Goal: Task Accomplishment & Management: Manage account settings

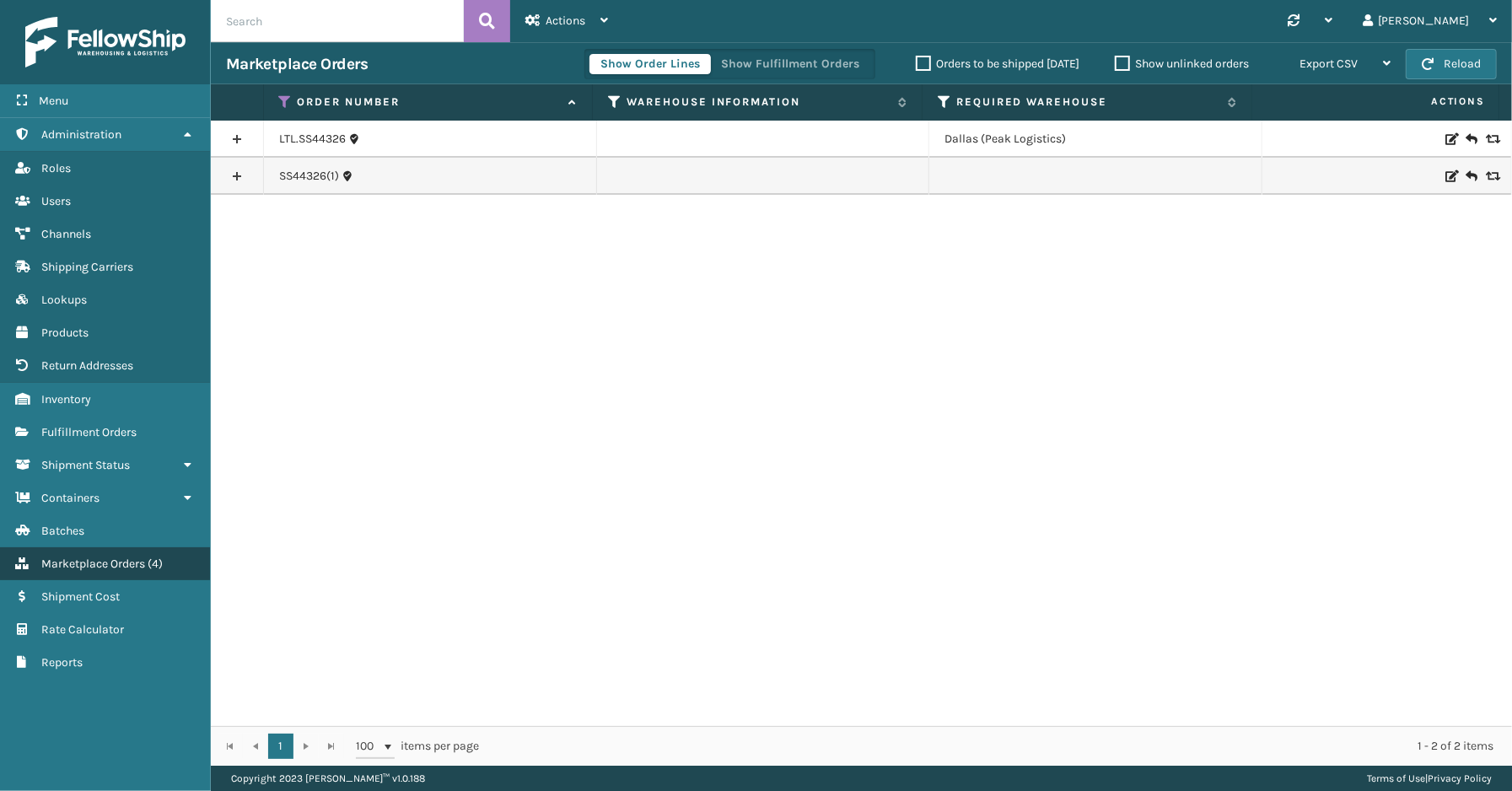
click at [135, 557] on span "Marketplace Orders" at bounding box center [93, 563] width 104 height 15
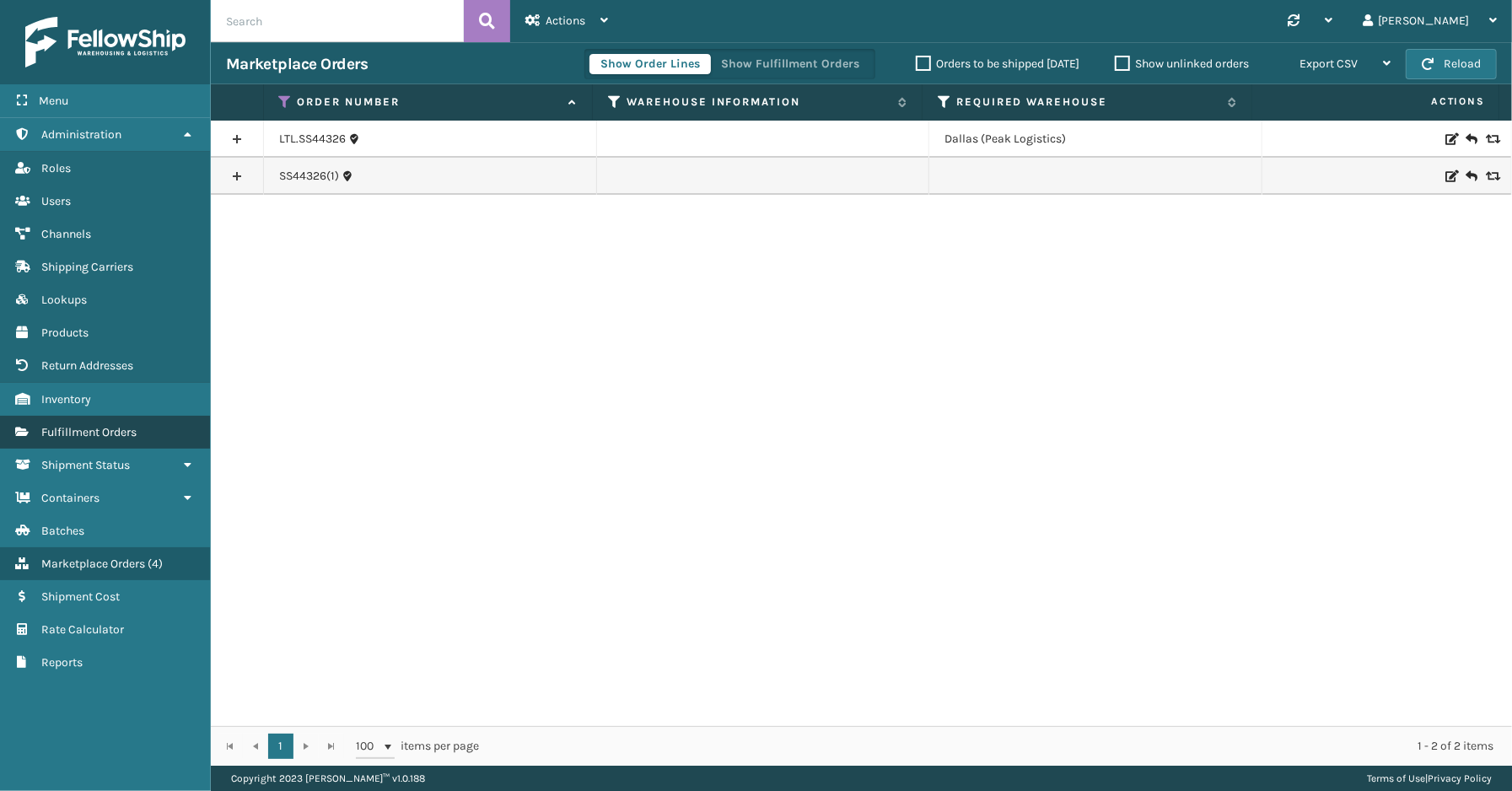
click at [90, 425] on span "Fulfillment Orders" at bounding box center [89, 432] width 96 height 15
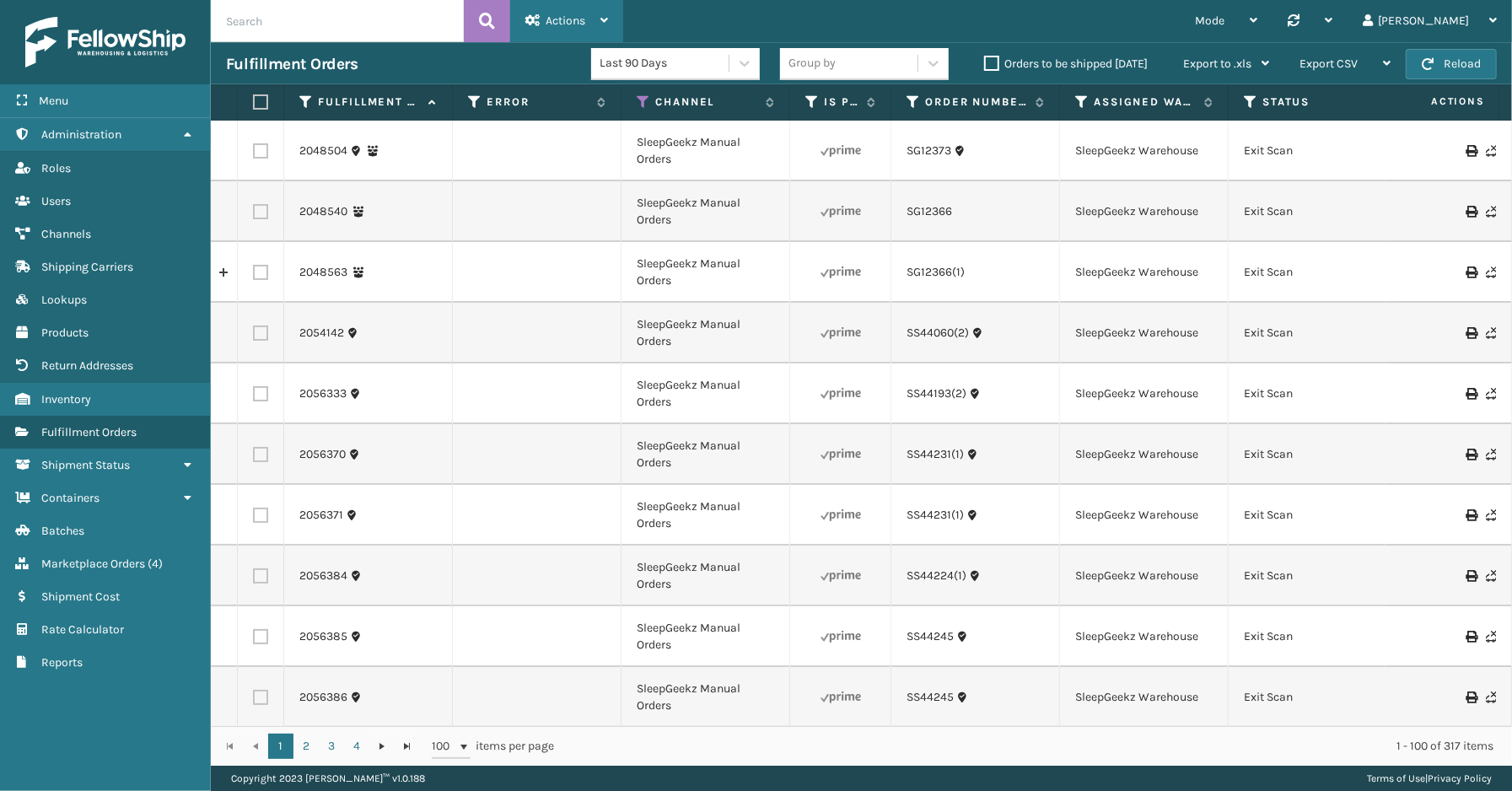
click at [584, 25] on span "Actions" at bounding box center [566, 21] width 40 height 15
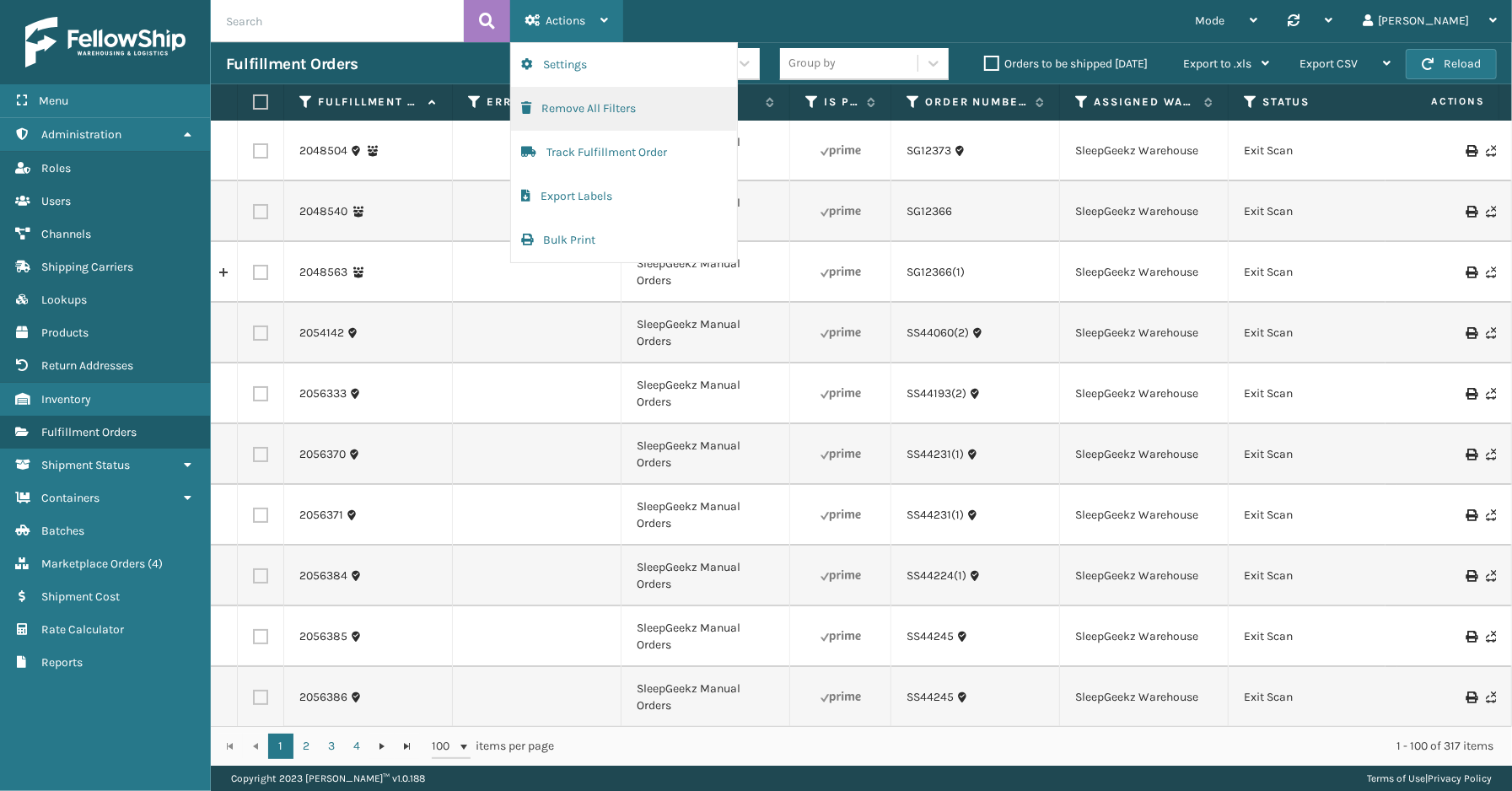
click at [600, 102] on button "Remove All Filters" at bounding box center [623, 108] width 226 height 44
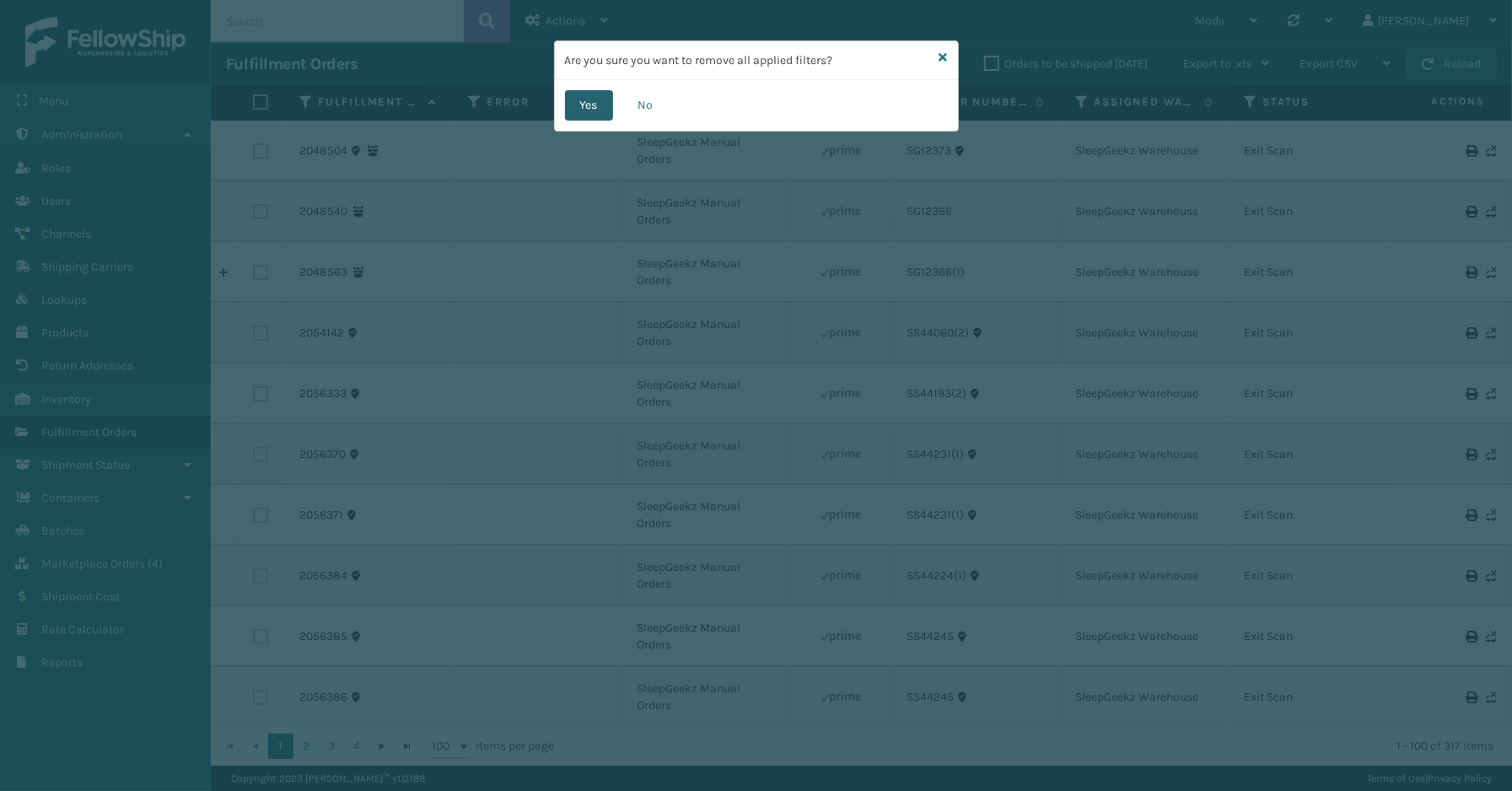
click at [593, 107] on button "Yes" at bounding box center [588, 104] width 48 height 30
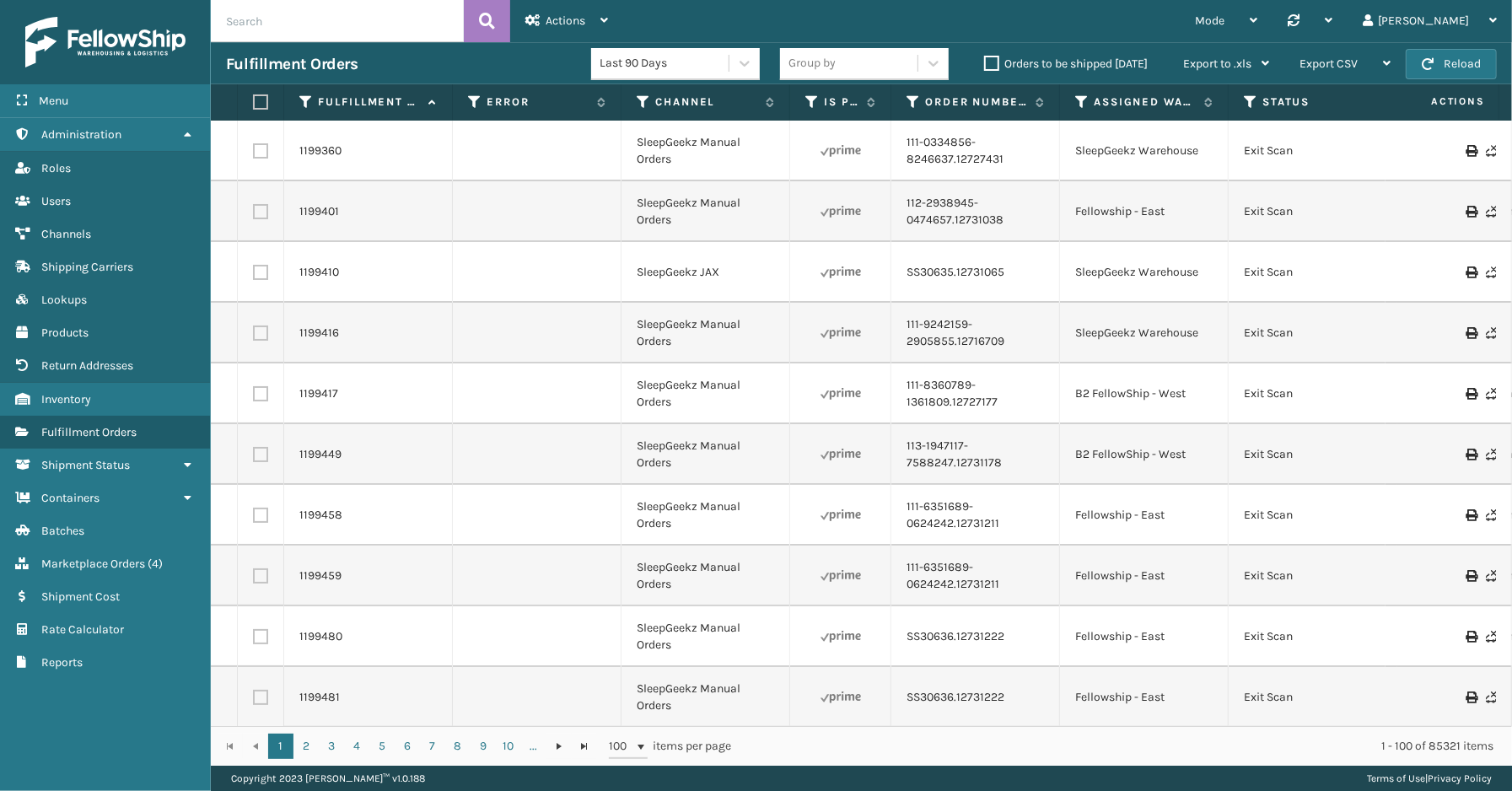
click at [473, 93] on th "Error" at bounding box center [537, 102] width 169 height 36
click at [472, 99] on icon at bounding box center [475, 103] width 14 height 16
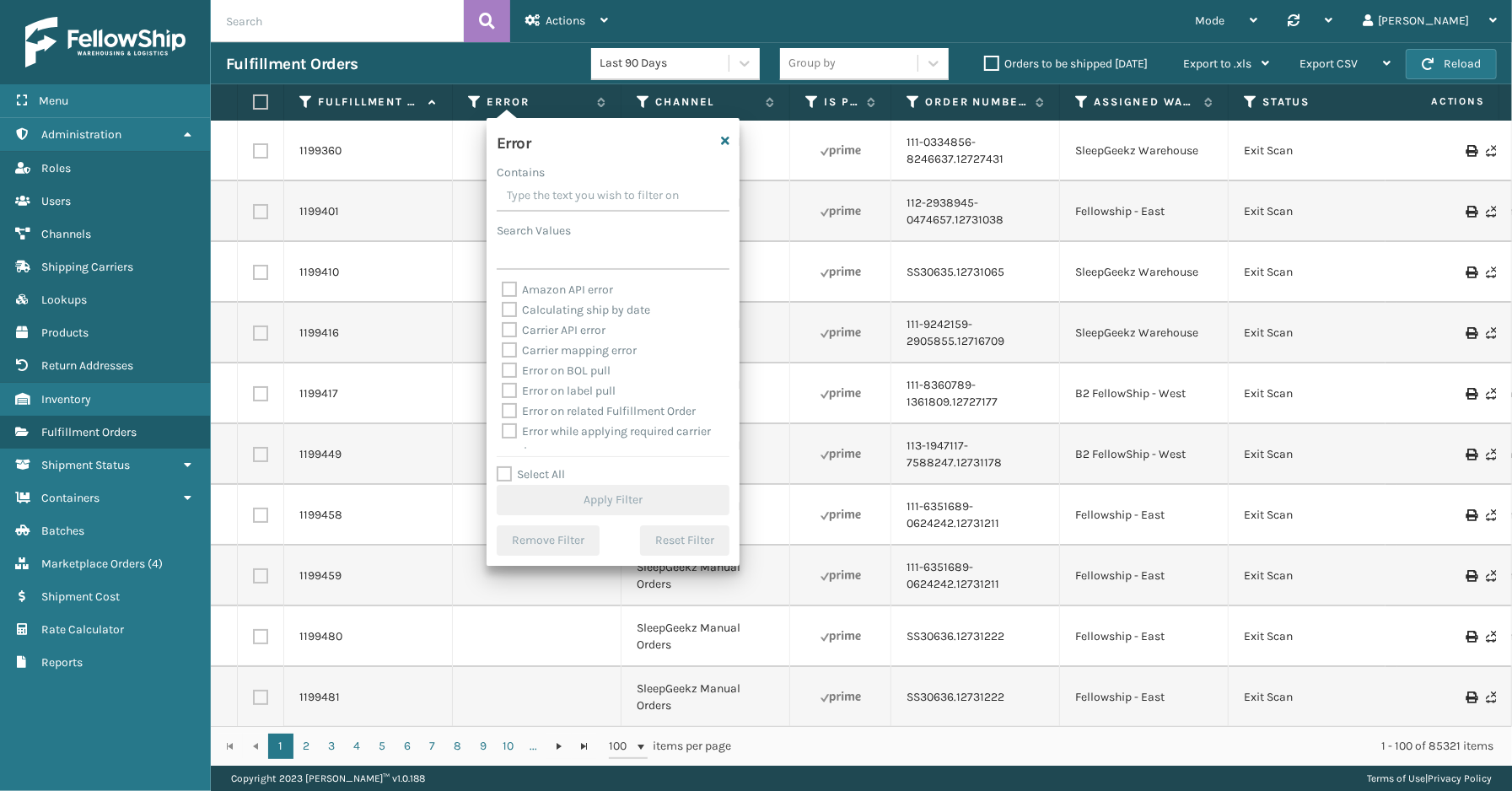
click at [540, 481] on div "Select All Apply Filter" at bounding box center [613, 490] width 232 height 51
click at [557, 475] on label "Select All" at bounding box center [531, 474] width 68 height 15
click at [557, 466] on input "Select All" at bounding box center [623, 466] width 253 height 2
checkbox input "true"
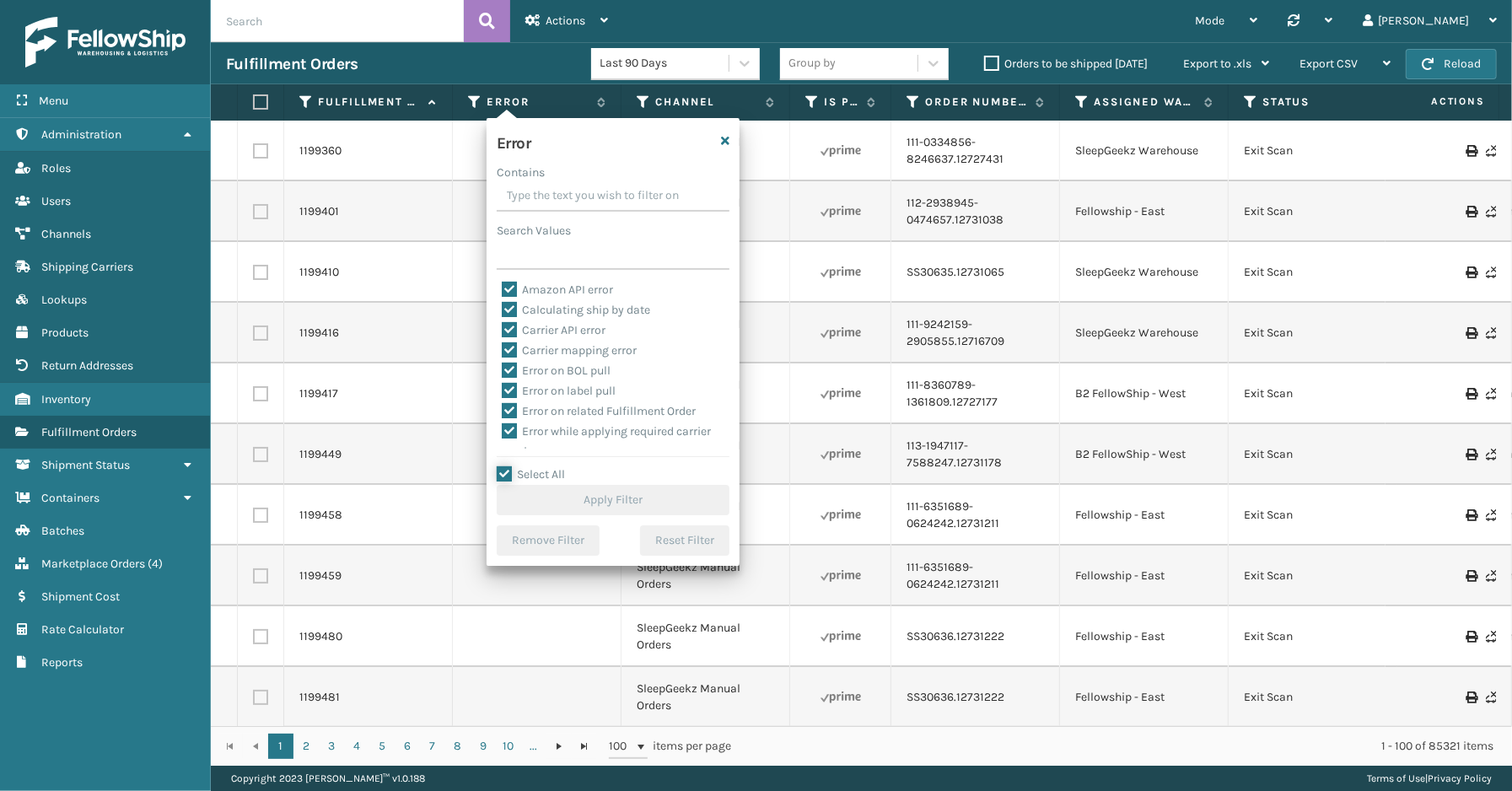
checkbox input "true"
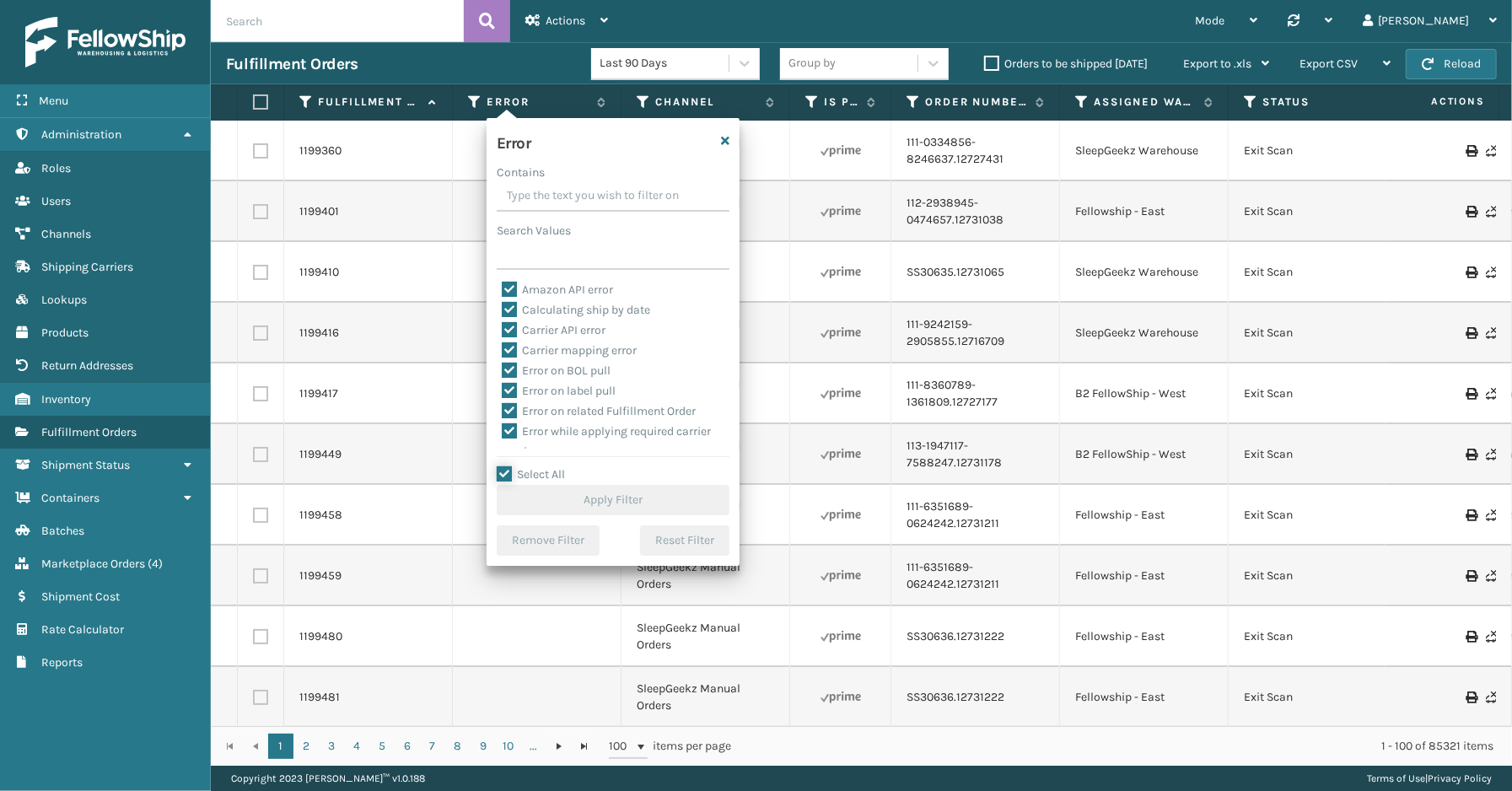
checkbox input "true"
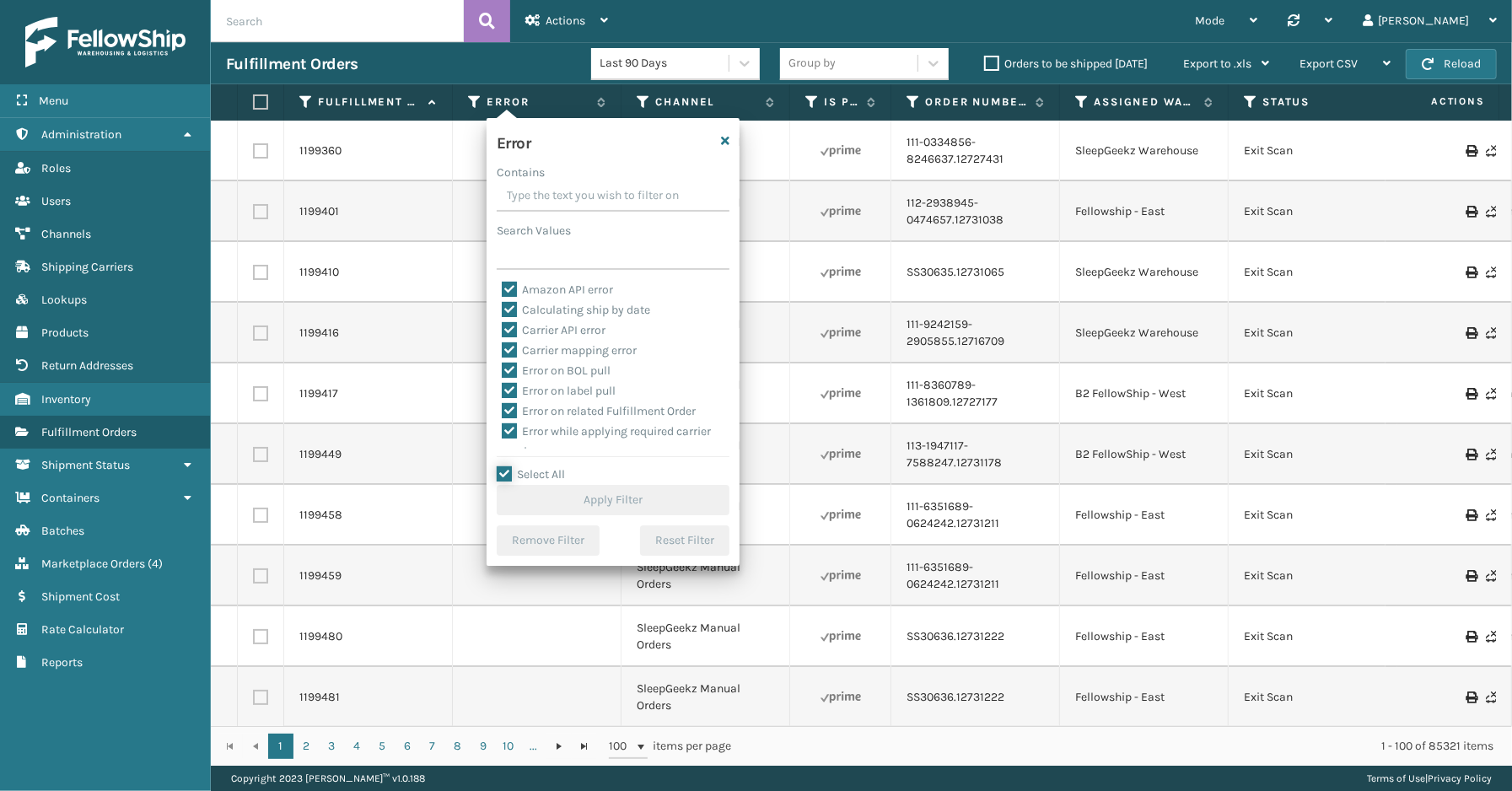
checkbox input "true"
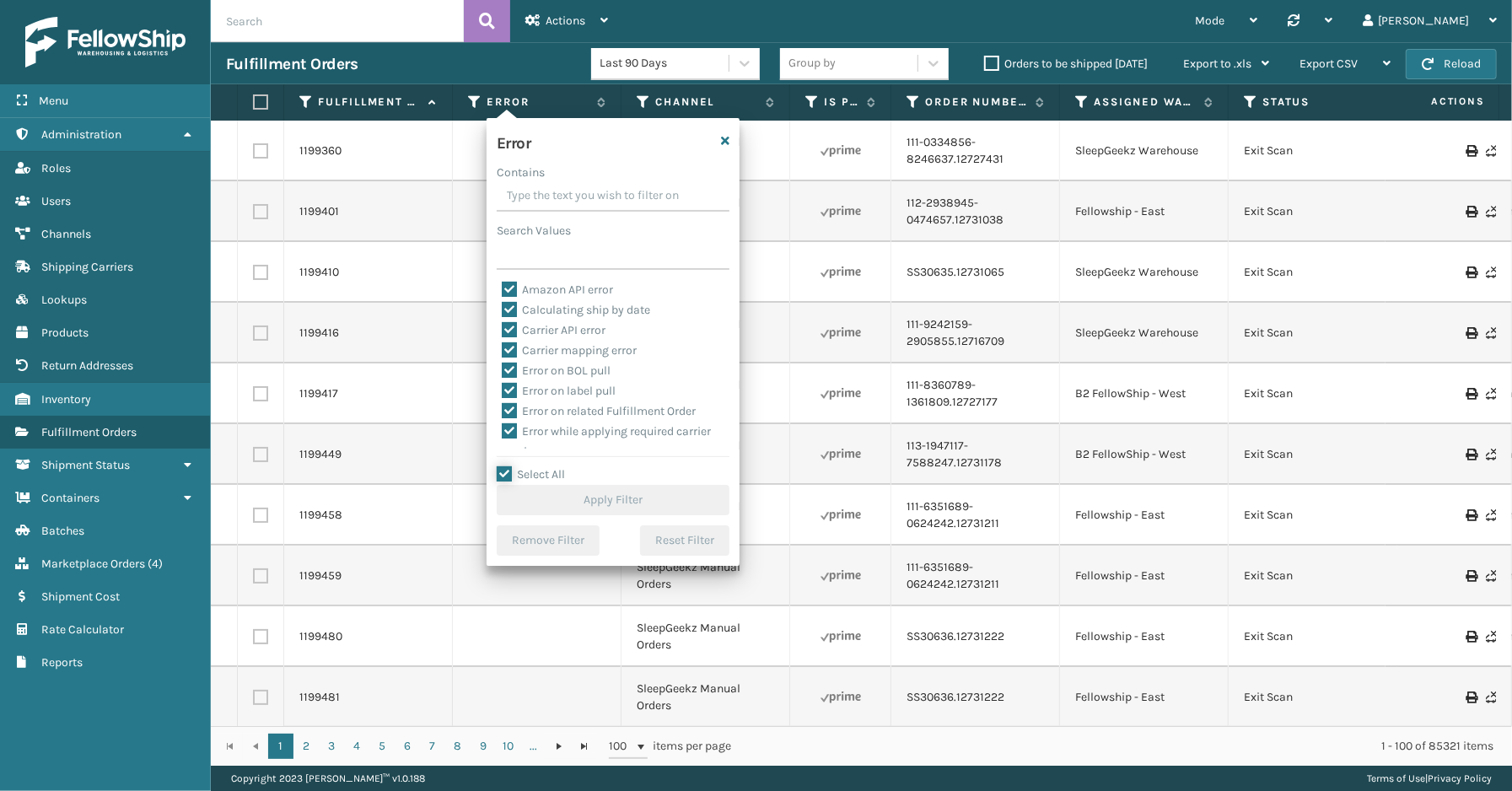
checkbox input "true"
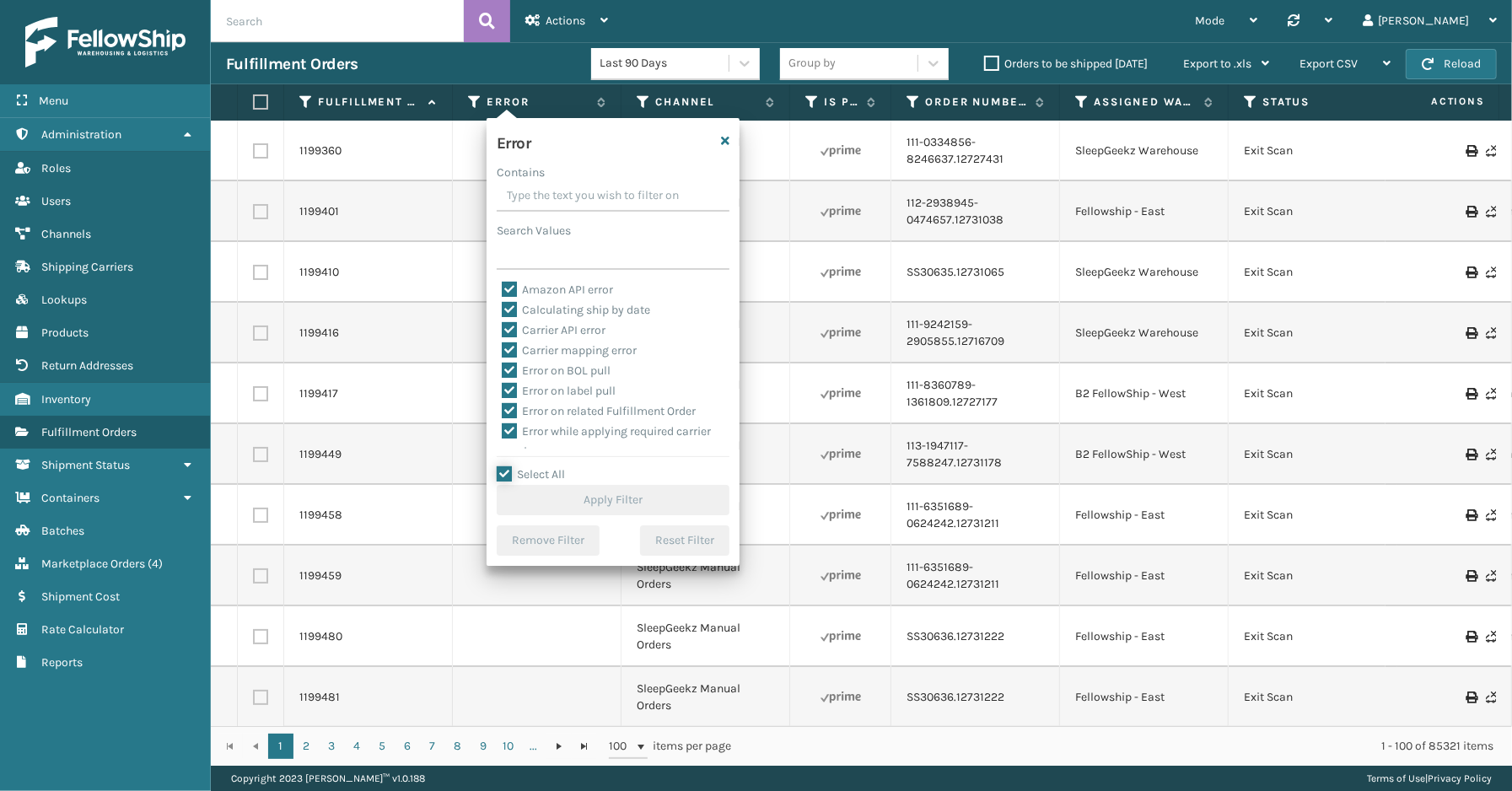
checkbox input "true"
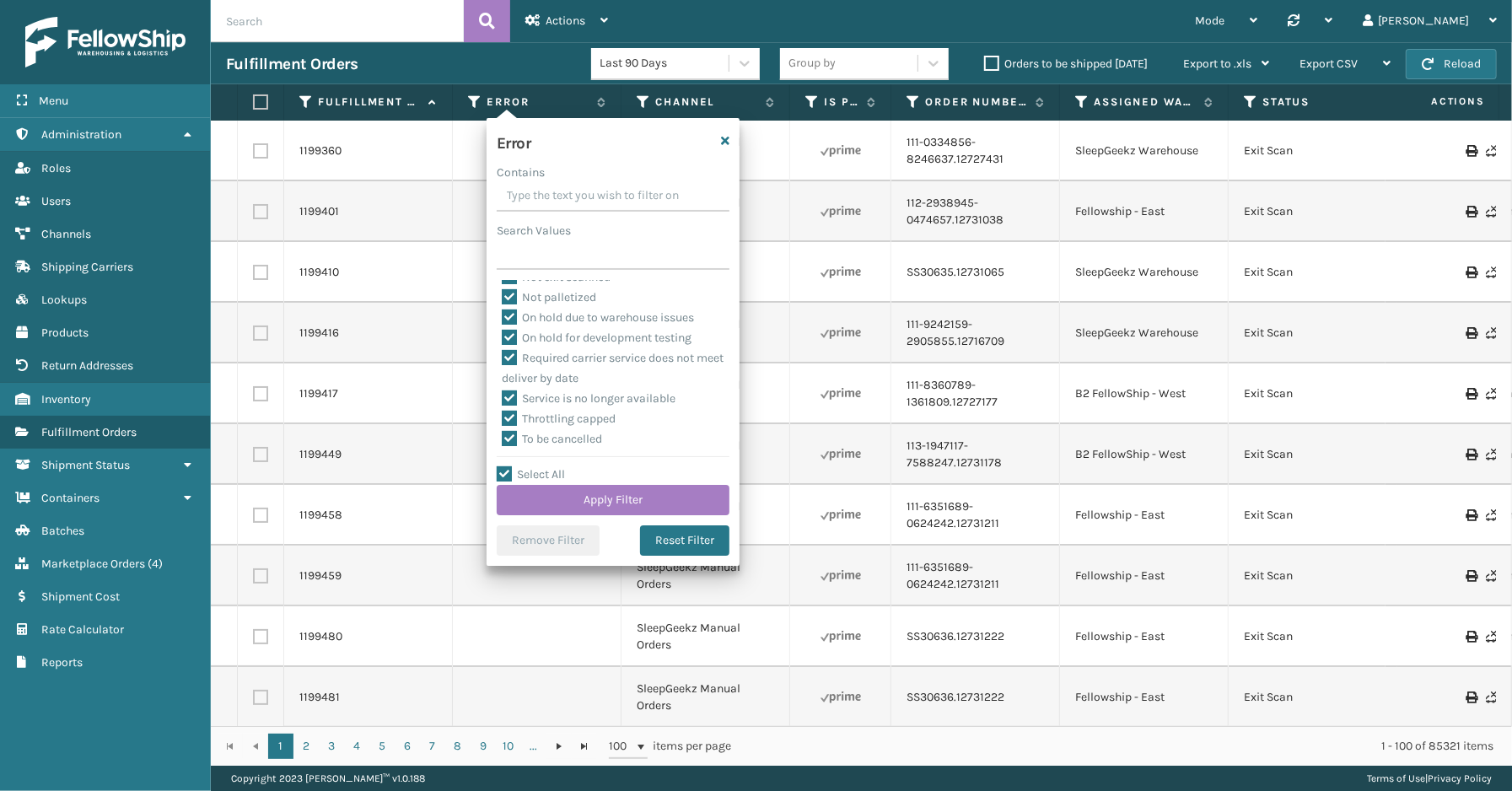
click at [585, 441] on label "To be cancelled" at bounding box center [552, 438] width 101 height 15
click at [503, 440] on input "To be cancelled" at bounding box center [502, 434] width 1 height 11
checkbox input "false"
click at [605, 492] on button "Apply Filter" at bounding box center [613, 499] width 232 height 30
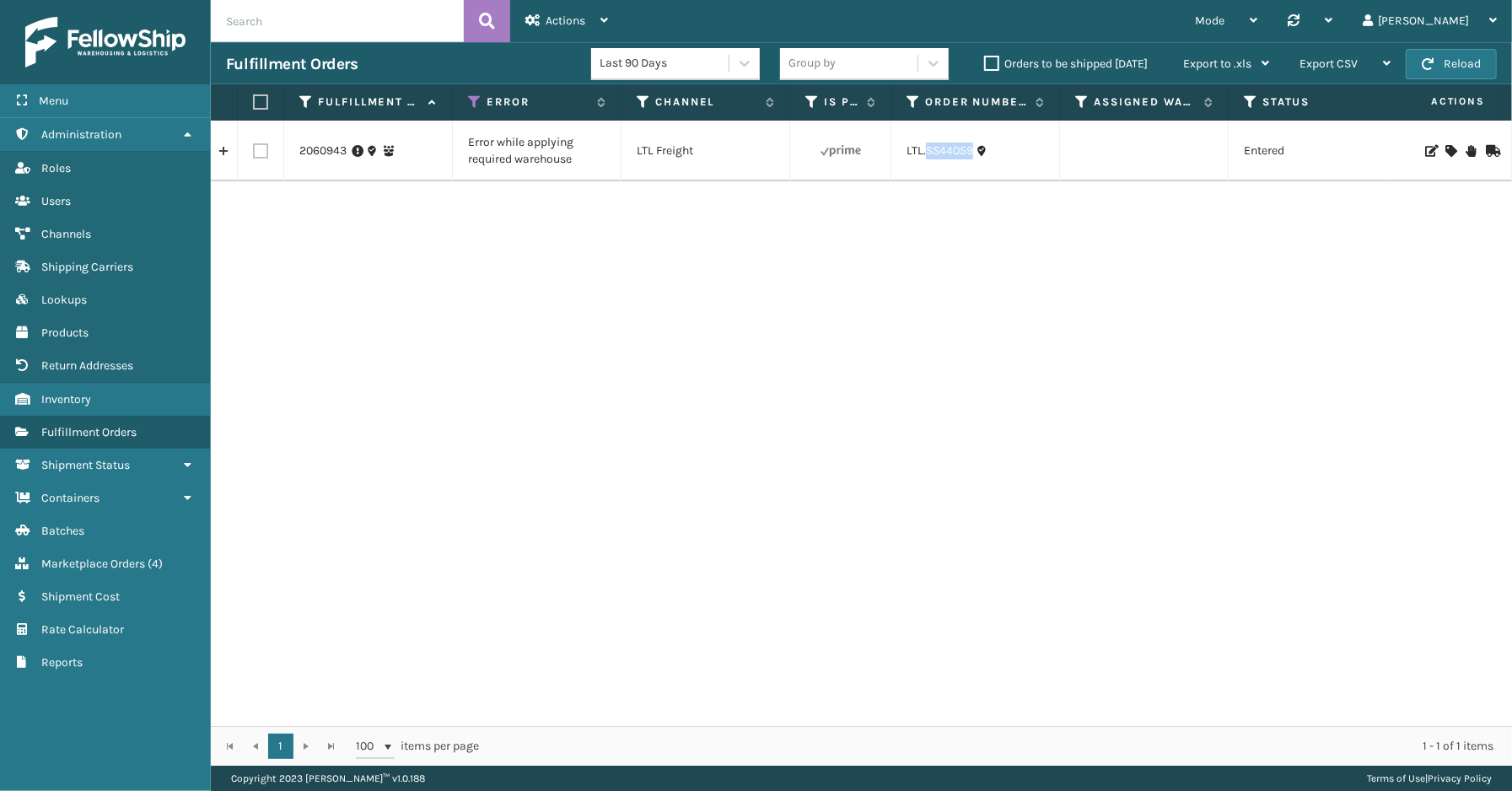
drag, startPoint x: 972, startPoint y: 158, endPoint x: 924, endPoint y: 163, distance: 48.3
click at [924, 163] on td "LTL.SS44059" at bounding box center [976, 150] width 169 height 61
copy link "SS44059"
click at [1446, 146] on icon at bounding box center [1450, 150] width 10 height 12
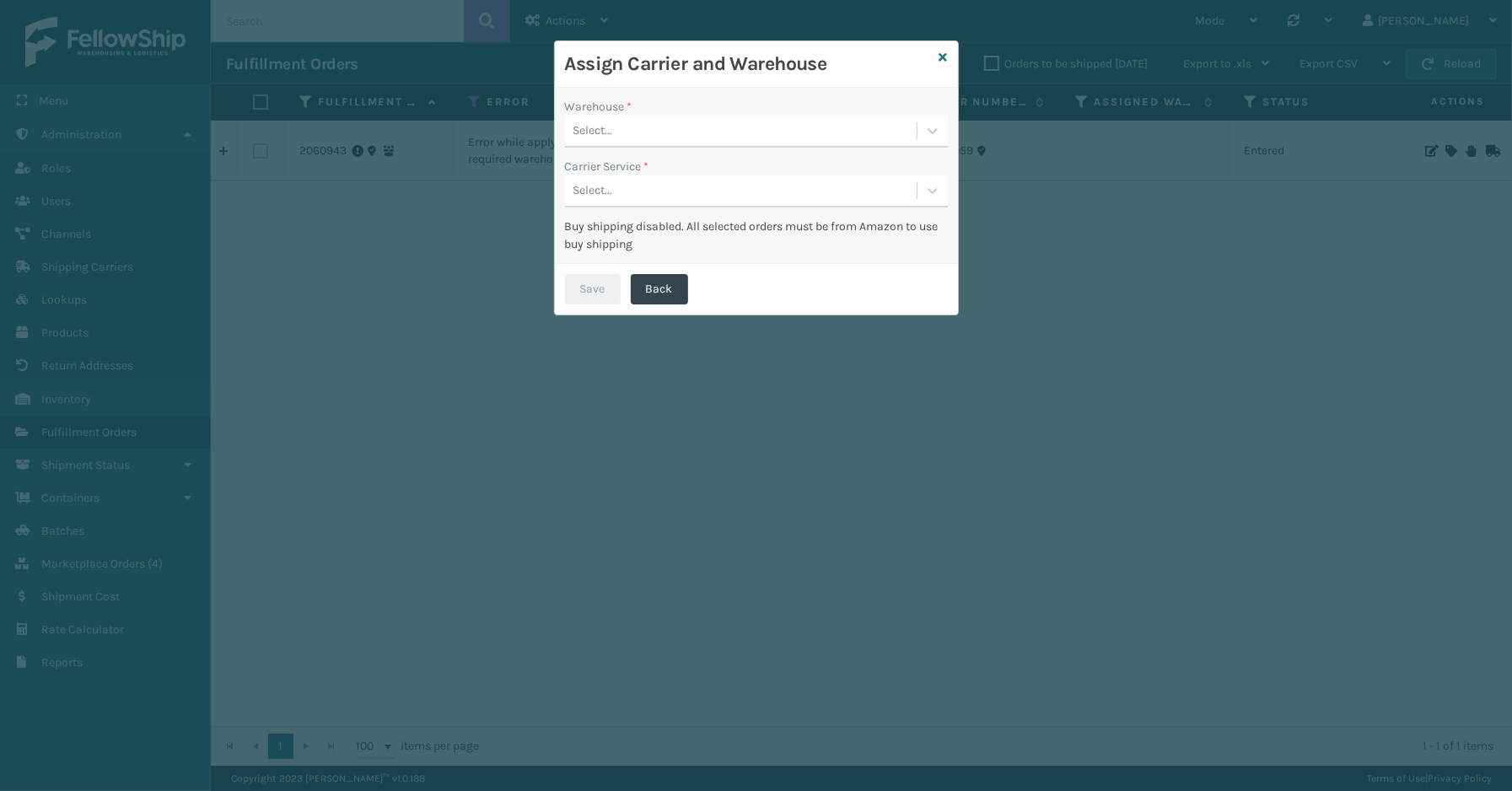
click at [668, 113] on div "Warehouse *" at bounding box center [756, 106] width 383 height 18
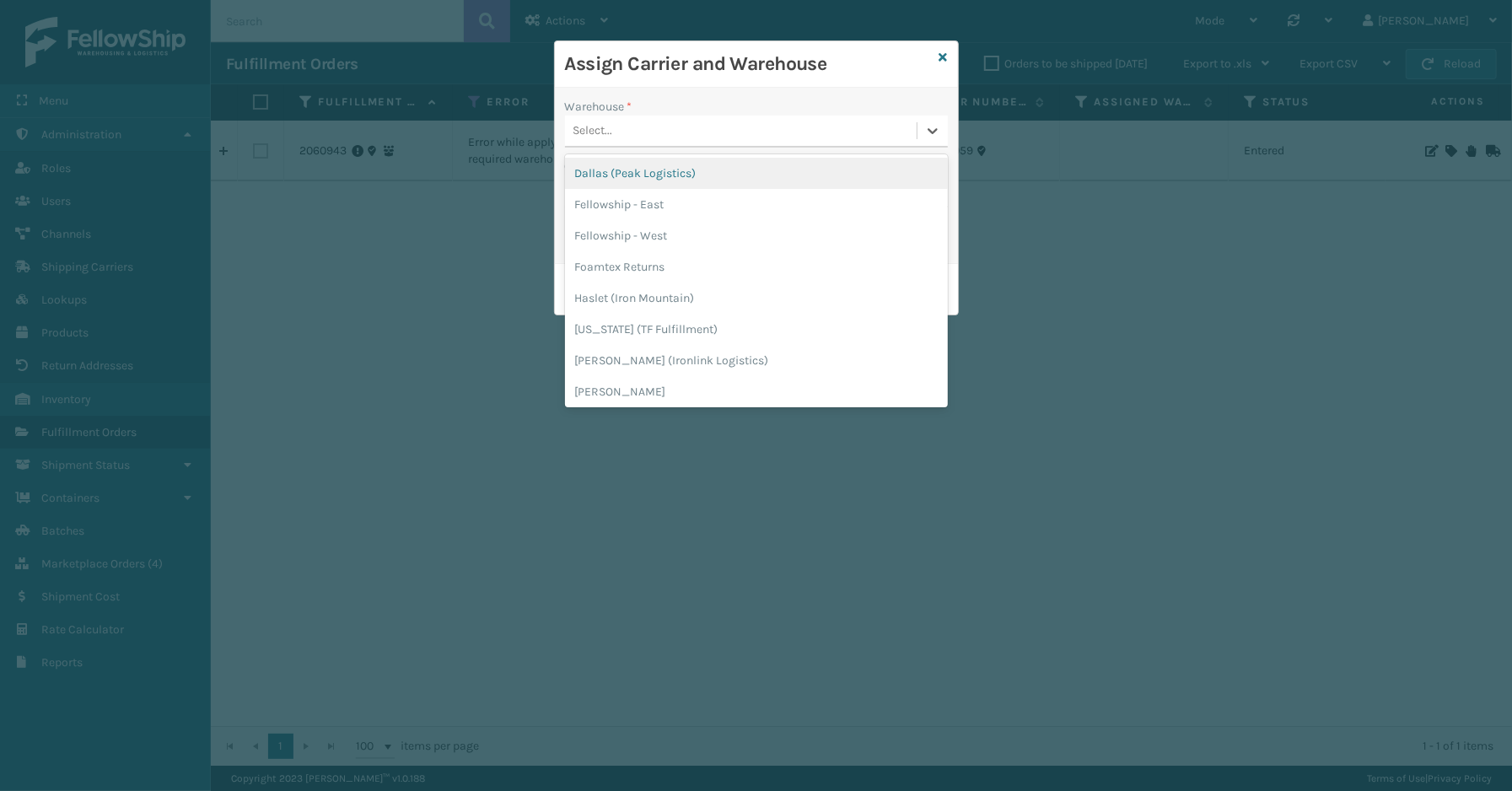
click at [668, 125] on div "Select..." at bounding box center [740, 131] width 352 height 27
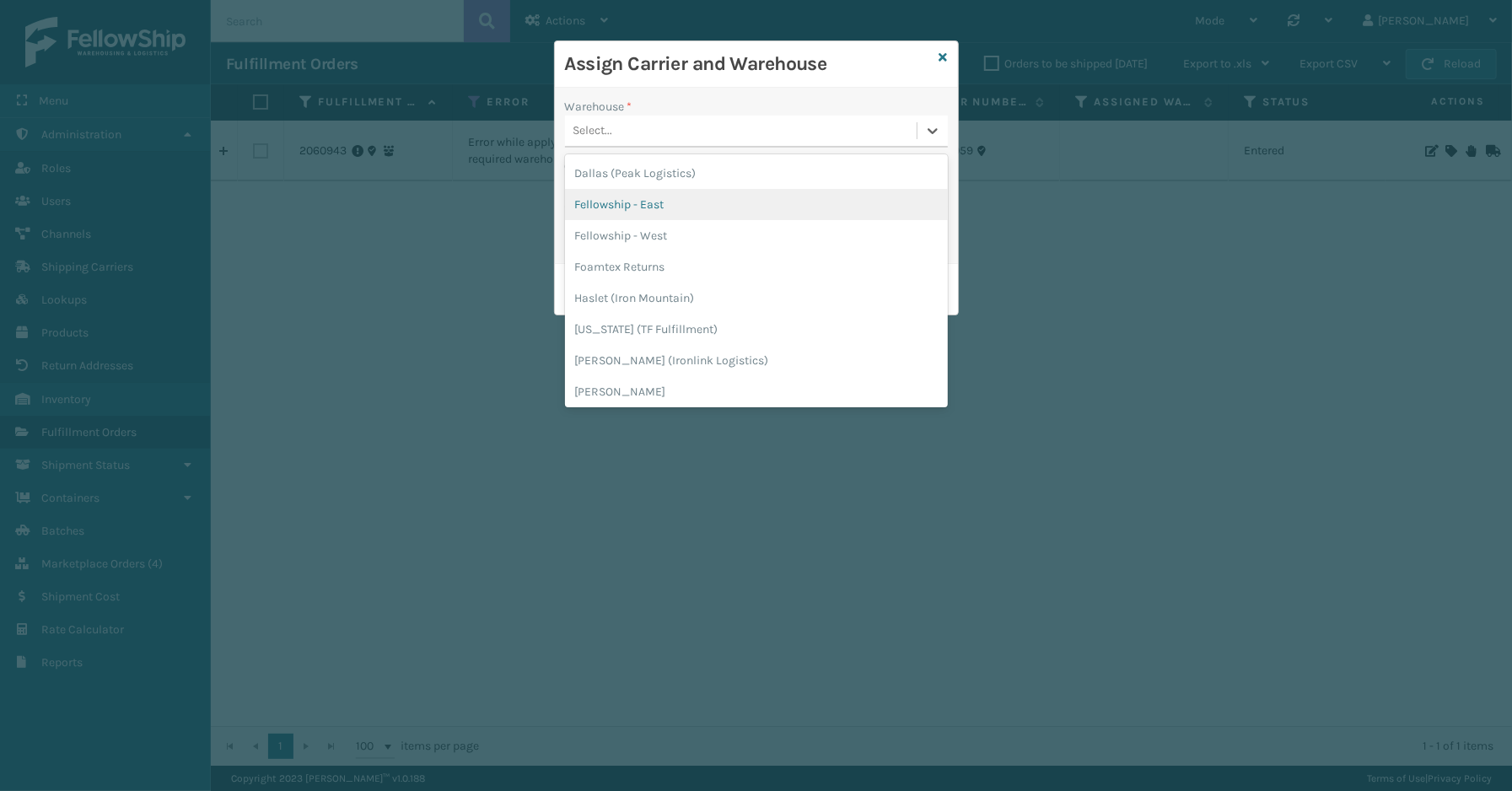
click at [669, 207] on div "Fellowship - East" at bounding box center [756, 204] width 383 height 31
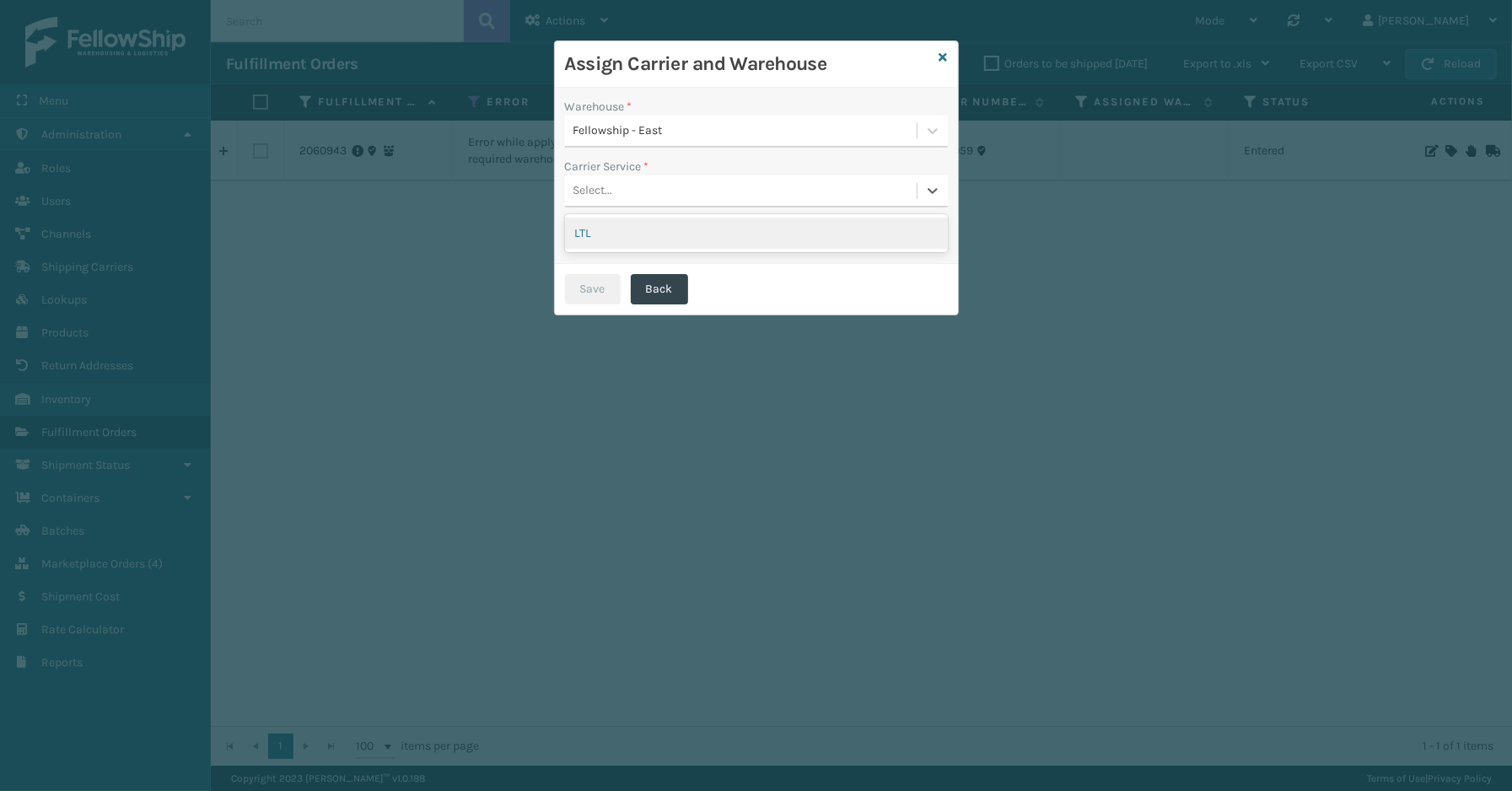
click at [667, 195] on div "Select..." at bounding box center [740, 190] width 352 height 27
click at [621, 233] on div "LTL" at bounding box center [756, 233] width 383 height 31
click at [608, 285] on button "Save" at bounding box center [592, 289] width 56 height 30
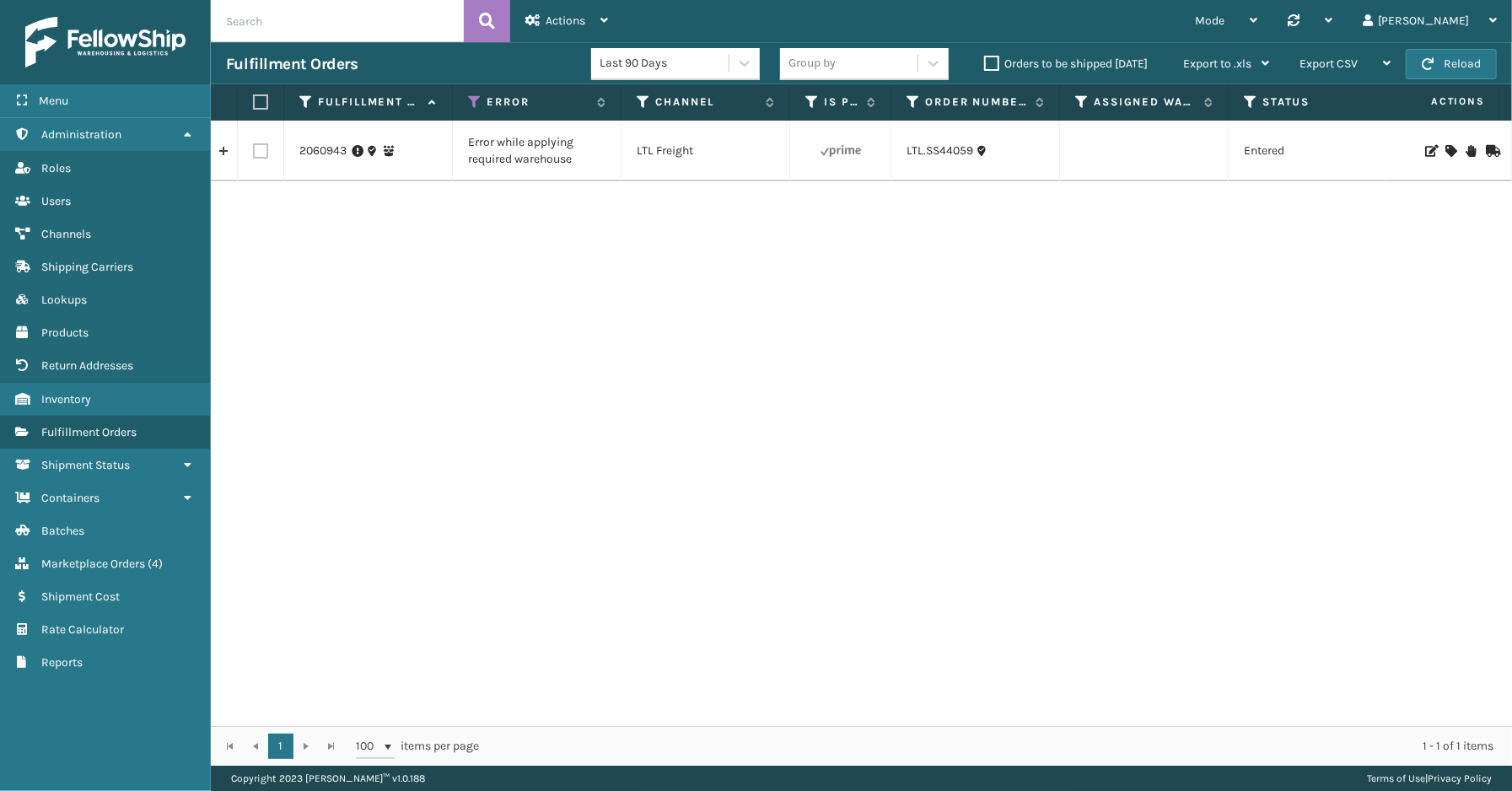
click at [1446, 149] on div at bounding box center [1449, 150] width 96 height 12
click at [1446, 149] on icon at bounding box center [1450, 150] width 10 height 12
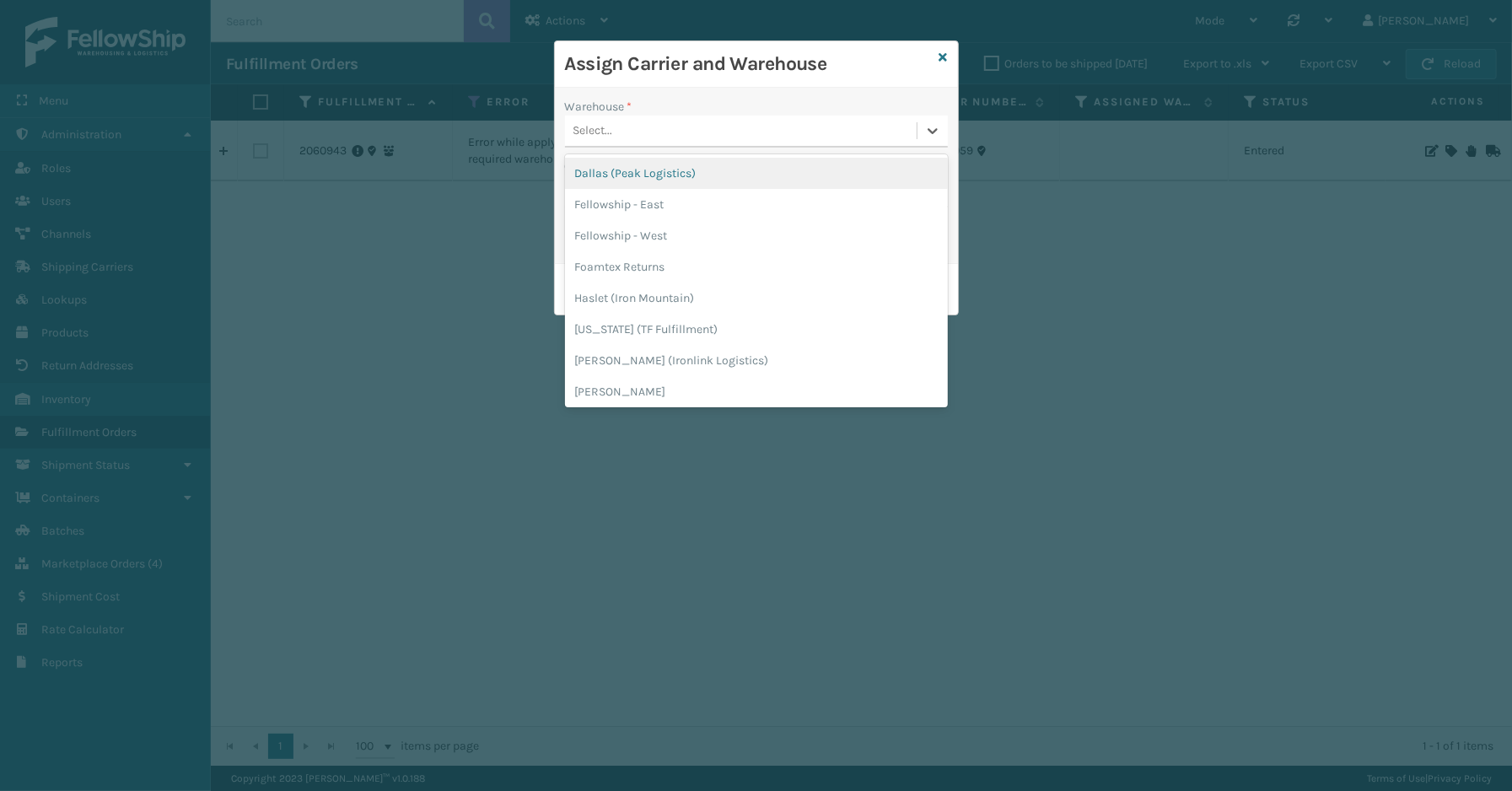
click at [723, 126] on div "Select..." at bounding box center [740, 131] width 352 height 27
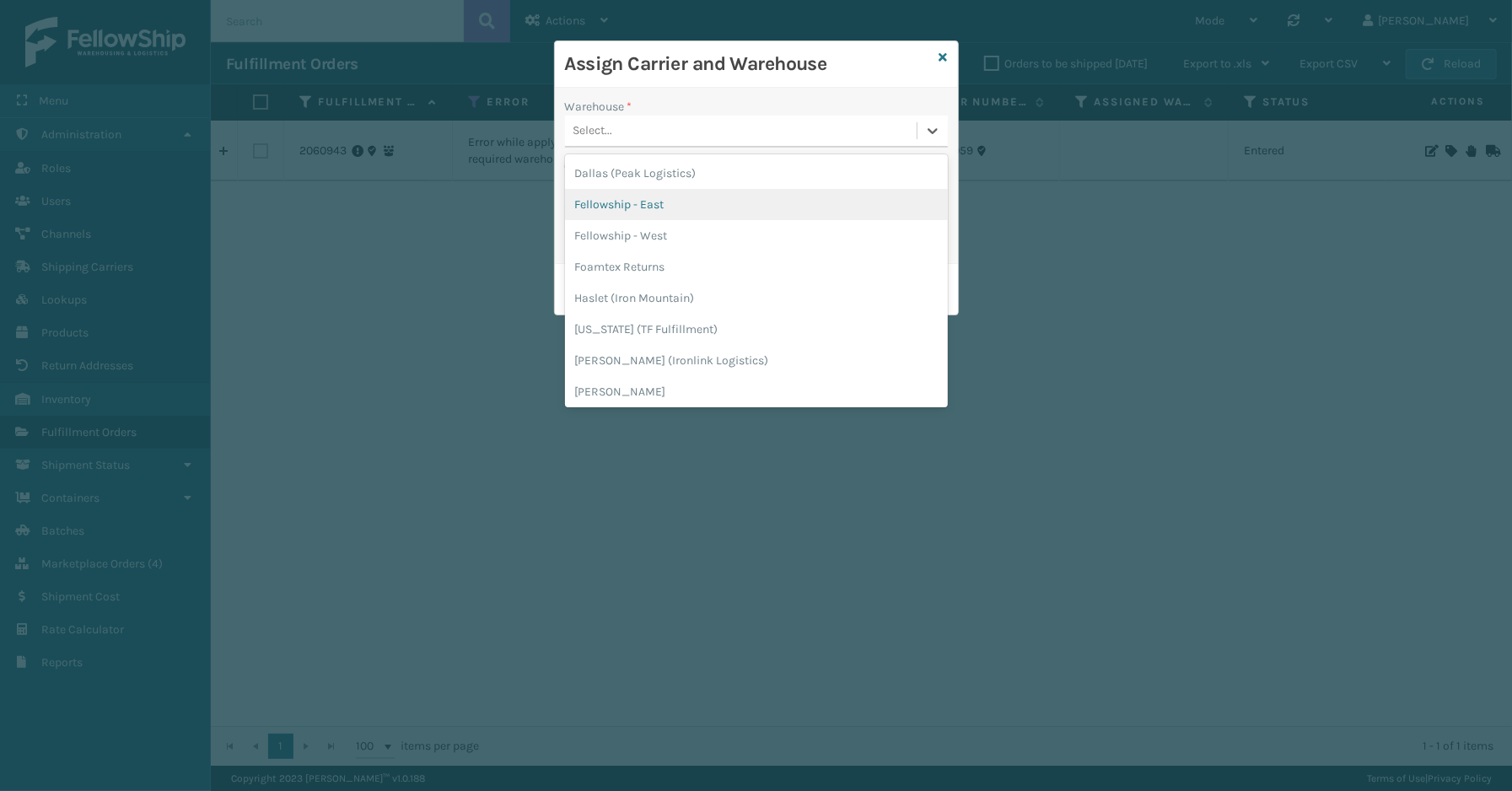
click at [627, 205] on div "Fellowship - East" at bounding box center [756, 204] width 383 height 31
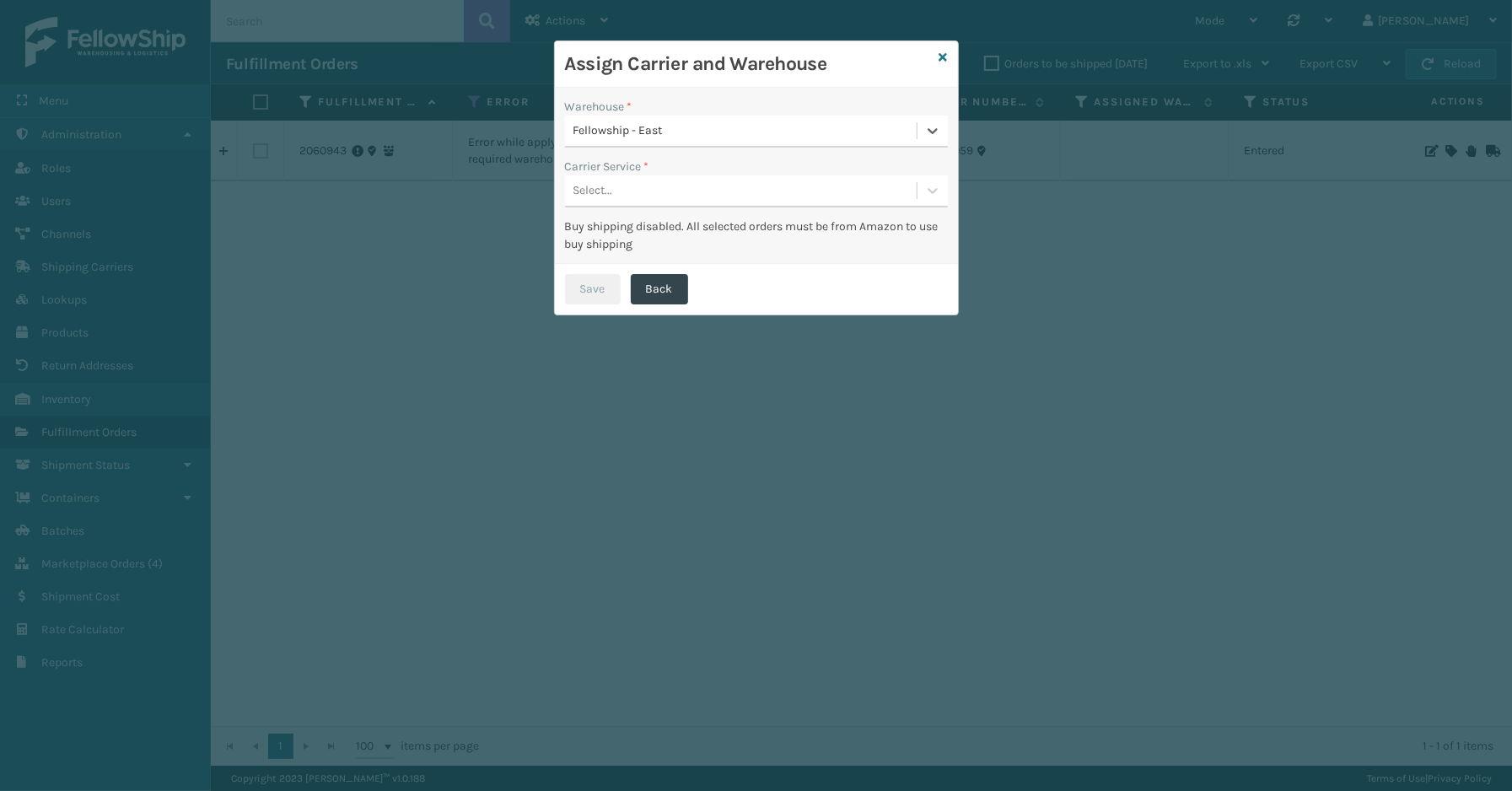
click at [615, 187] on div "Select..." at bounding box center [740, 190] width 352 height 27
click at [609, 242] on div "LTL" at bounding box center [756, 233] width 383 height 31
click at [584, 290] on button "Save" at bounding box center [592, 289] width 56 height 30
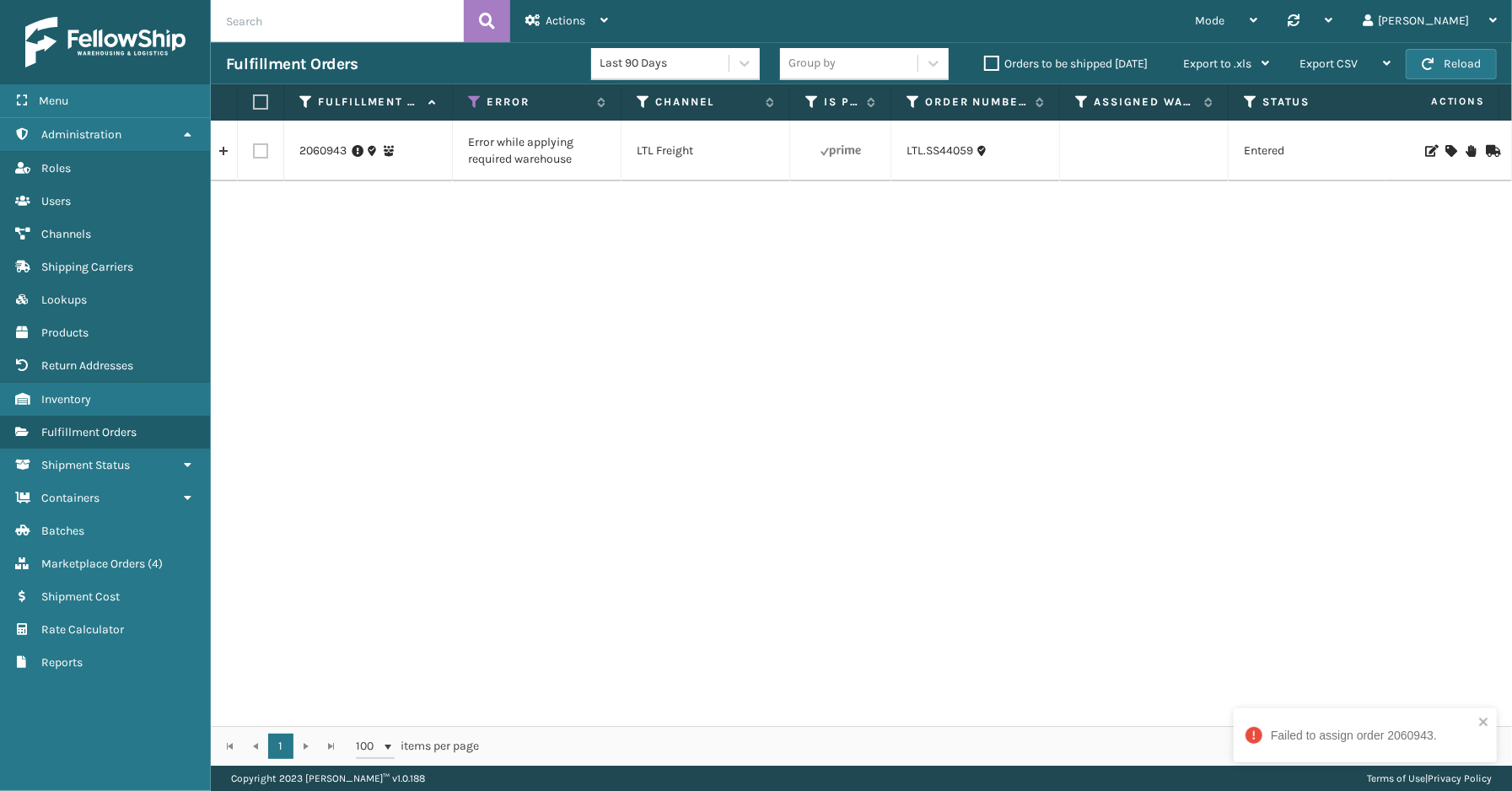
click at [855, 406] on div "2060943 Error while applying required warehouse LTL Freight LTL.SS44059 Entered…" at bounding box center [861, 423] width 1301 height 605
click at [332, 152] on link "2060943" at bounding box center [322, 150] width 47 height 17
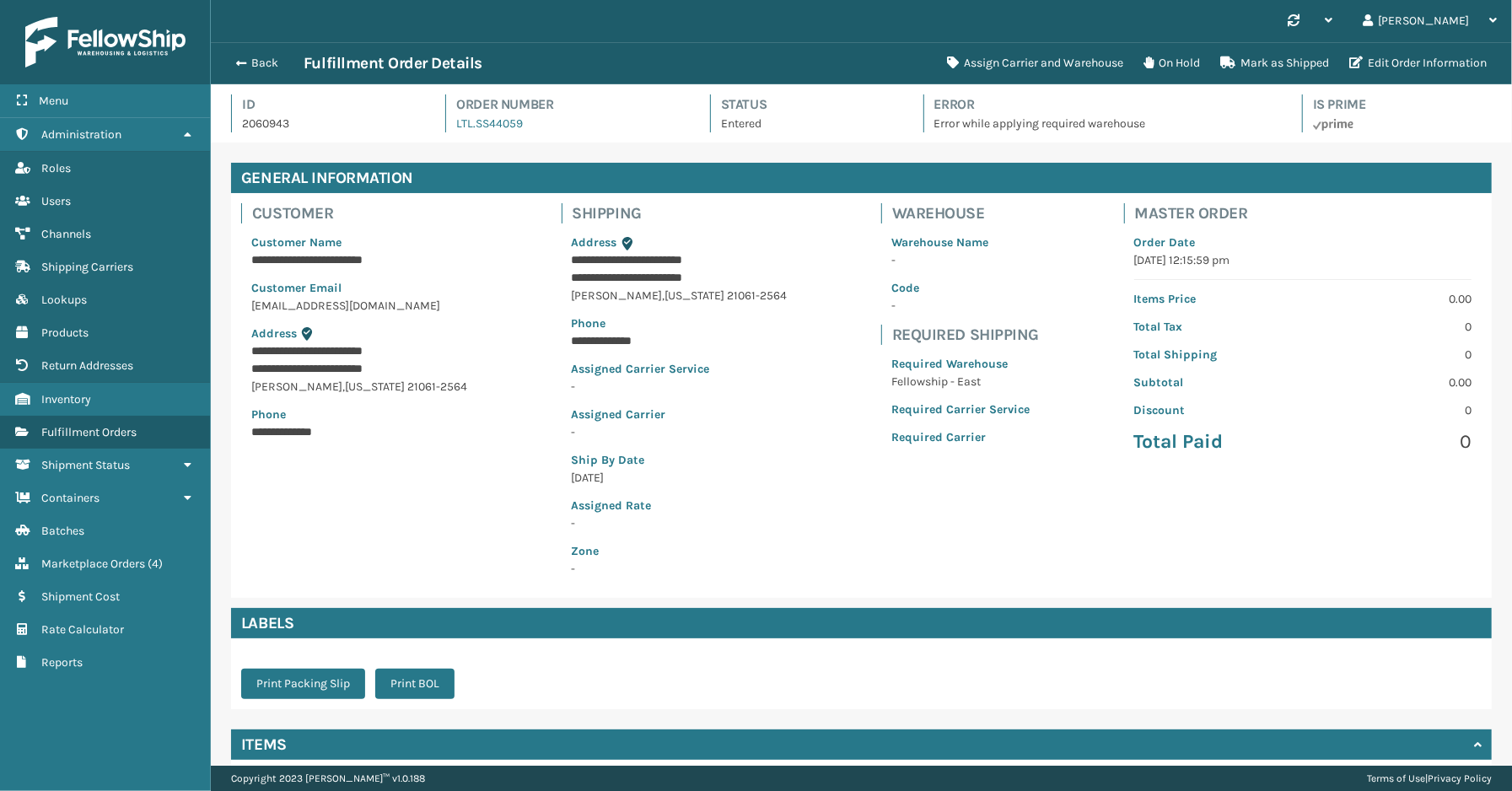
scroll to position [40, 1301]
click at [281, 68] on button "Back" at bounding box center [264, 63] width 77 height 16
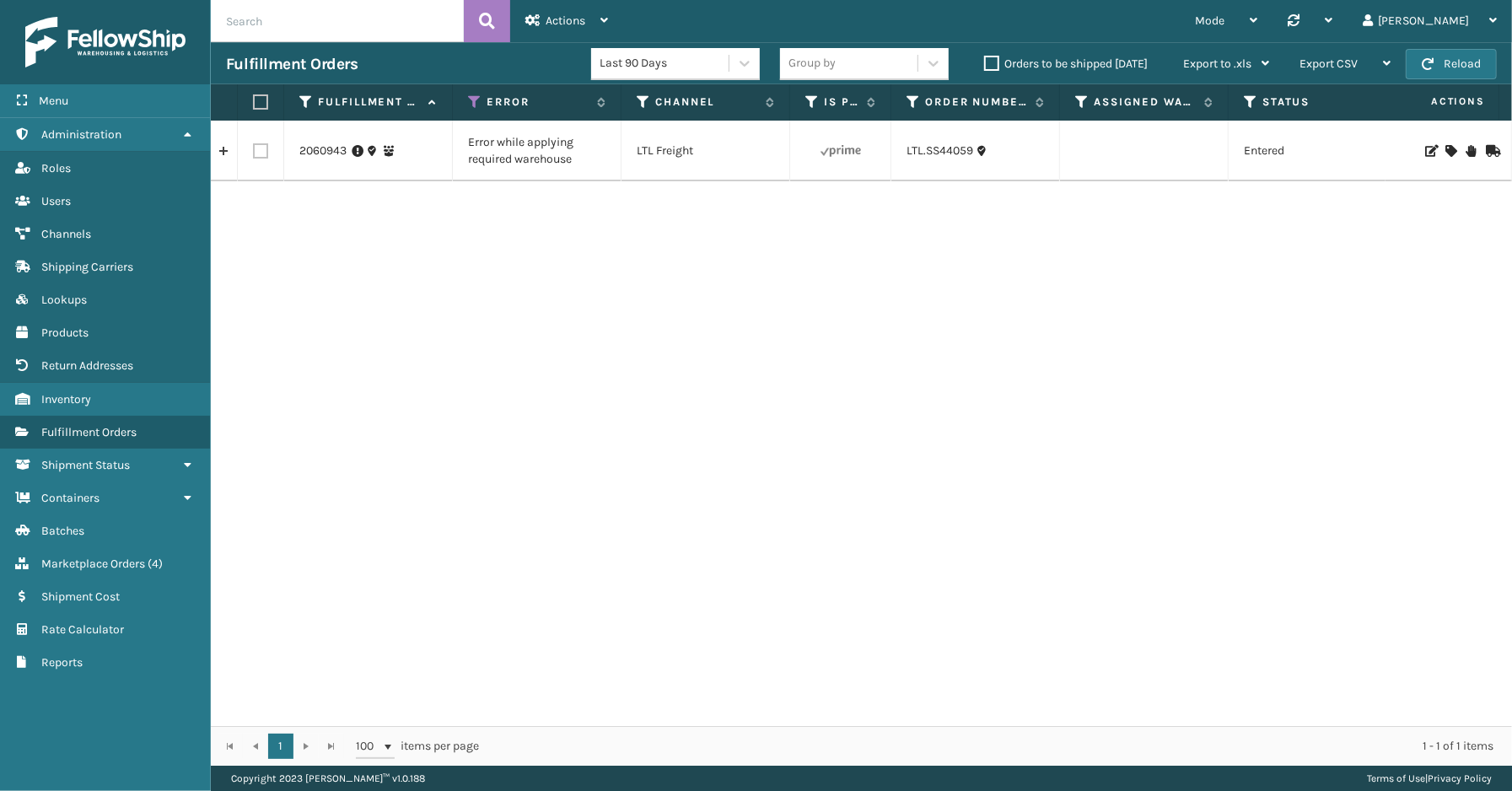
click at [258, 149] on label at bounding box center [261, 151] width 16 height 16
click at [254, 149] on input "checkbox" at bounding box center [253, 148] width 1 height 11
checkbox input "true"
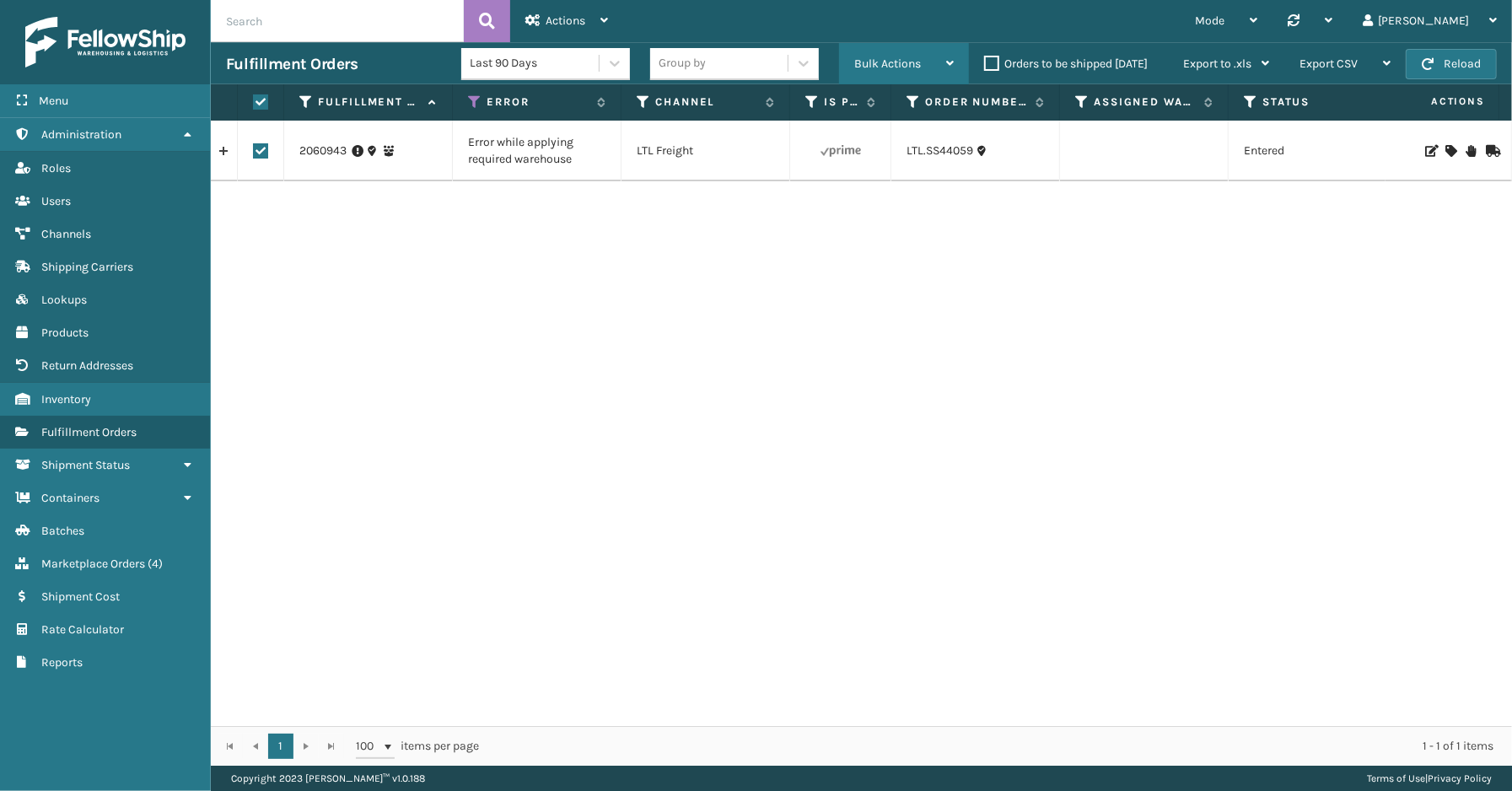
click at [922, 67] on div "Bulk Actions" at bounding box center [904, 63] width 100 height 42
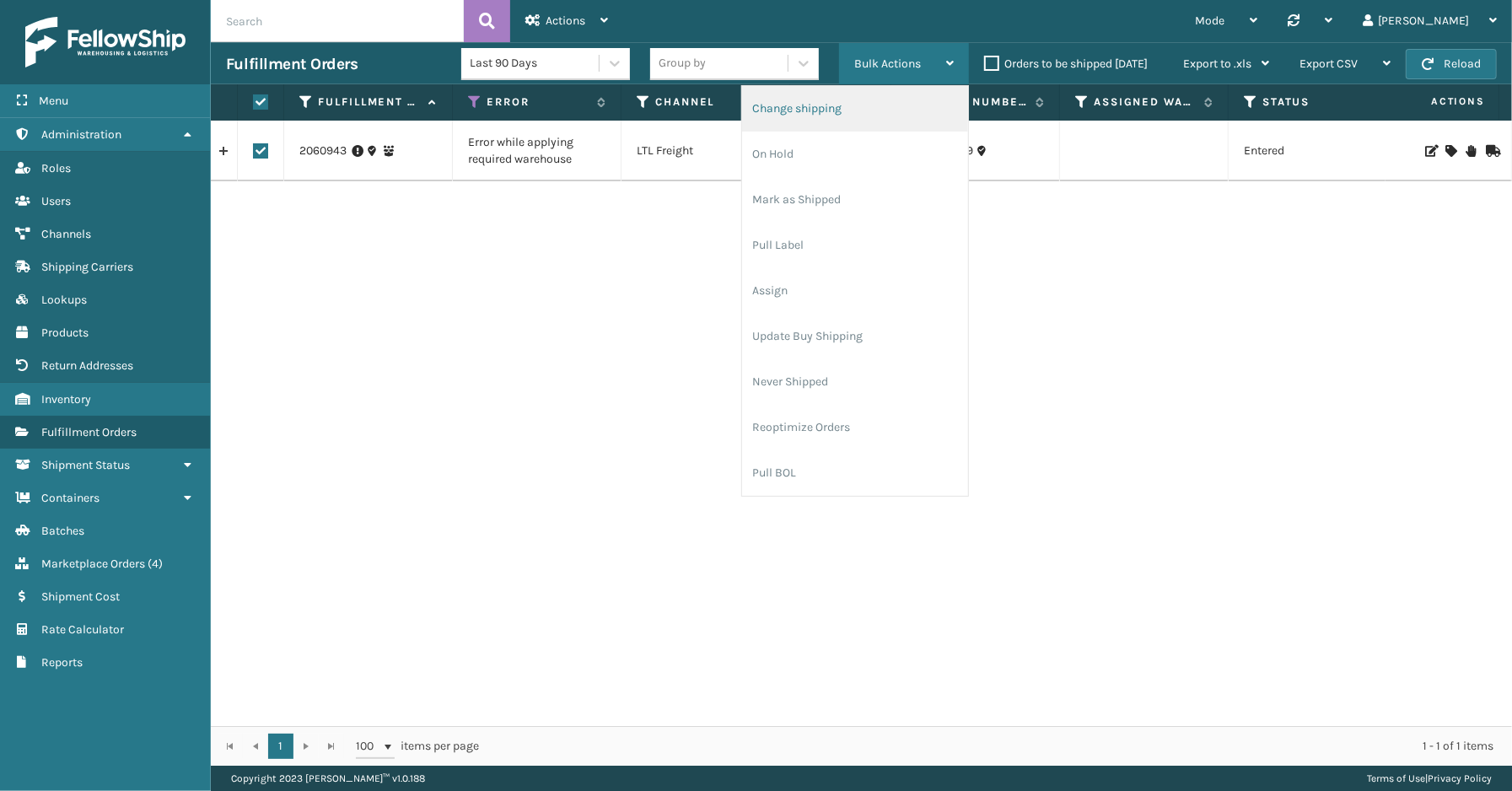
click at [810, 114] on li "Change shipping" at bounding box center [855, 108] width 226 height 46
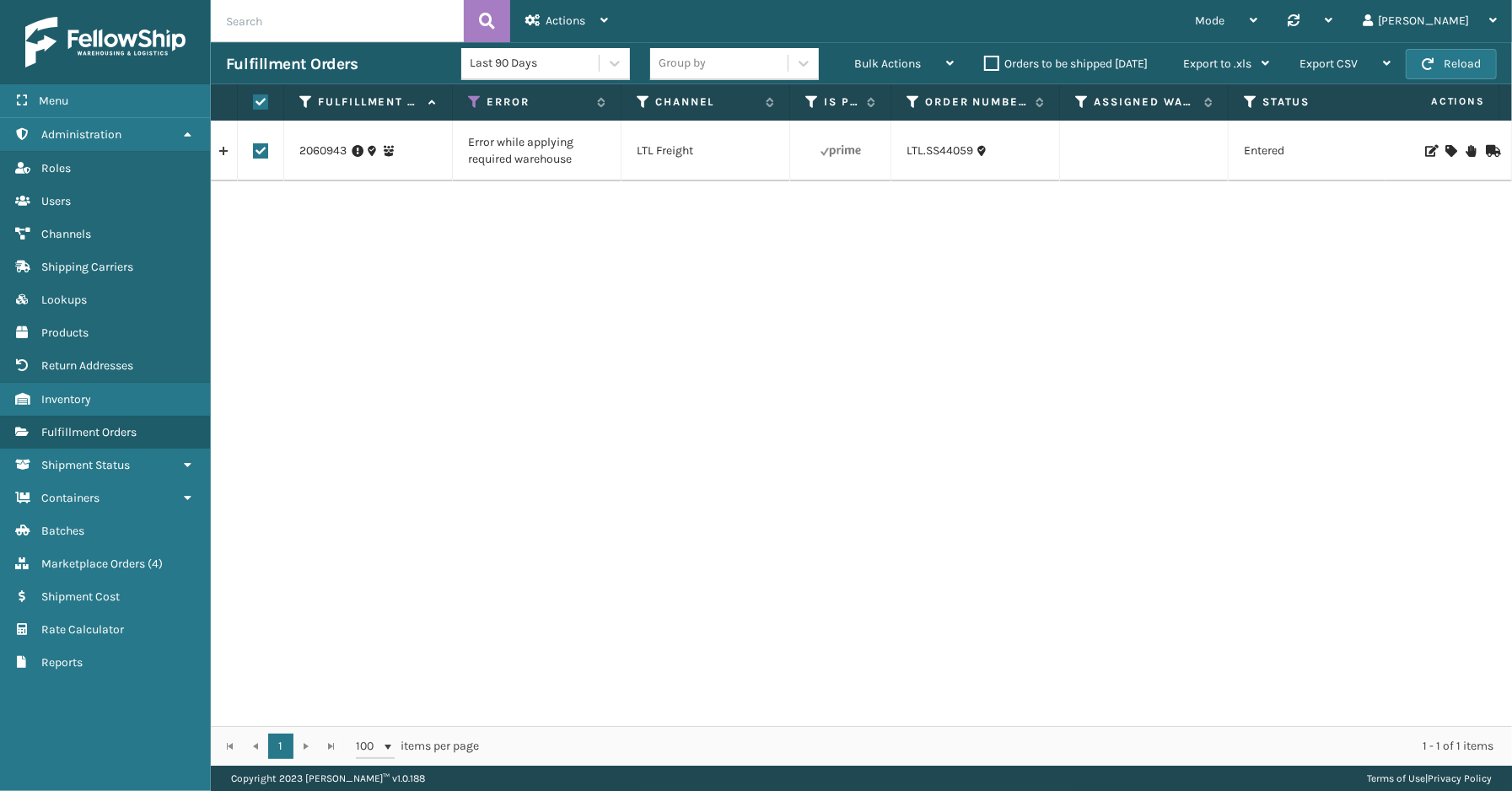
click at [1063, 512] on div "2060943 Error while applying required warehouse LTL Freight LTL.SS44059 Entered…" at bounding box center [861, 423] width 1301 height 605
